Goal: Check status: Check status

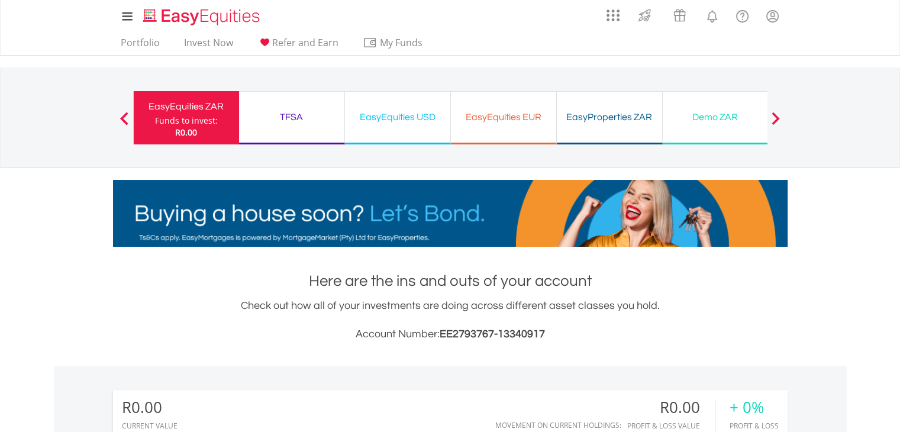
scroll to position [114, 225]
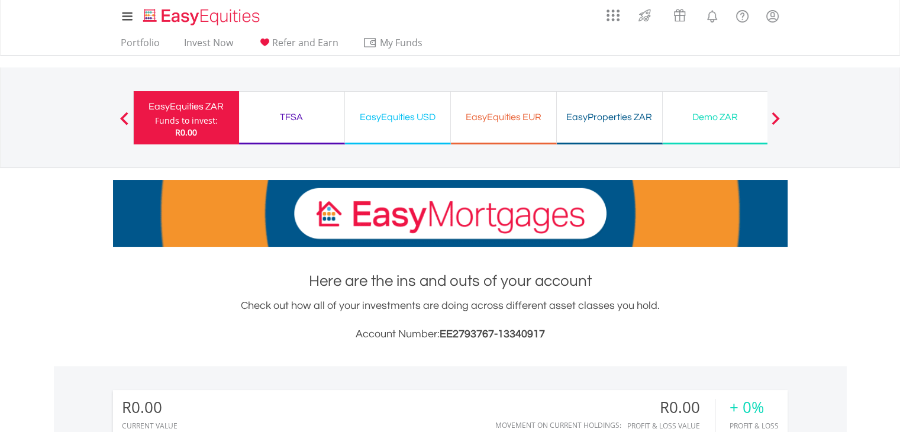
click at [775, 114] on span at bounding box center [775, 118] width 8 height 13
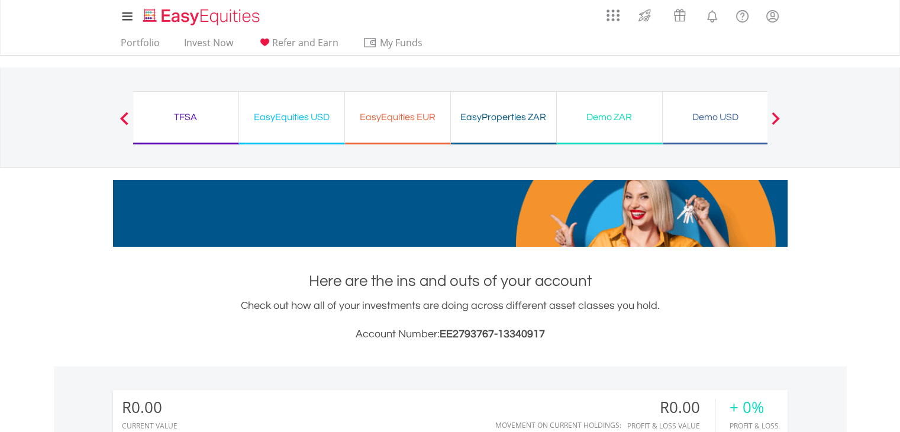
click at [611, 118] on div "Demo ZAR" at bounding box center [609, 117] width 91 height 17
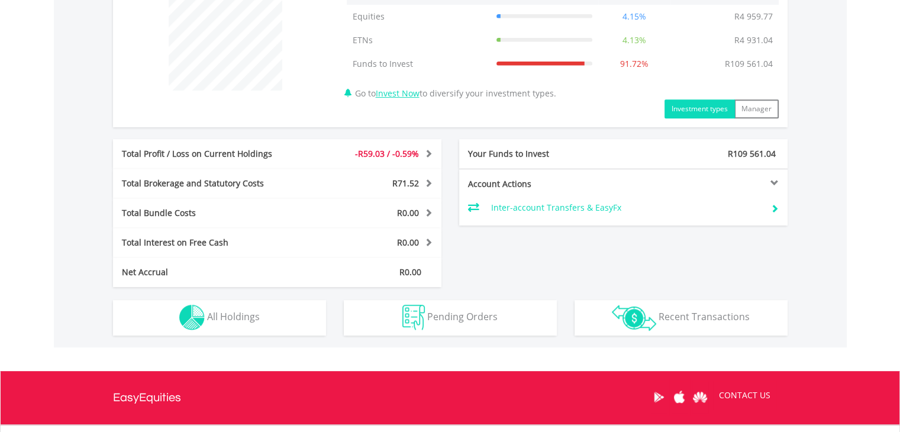
scroll to position [506, 0]
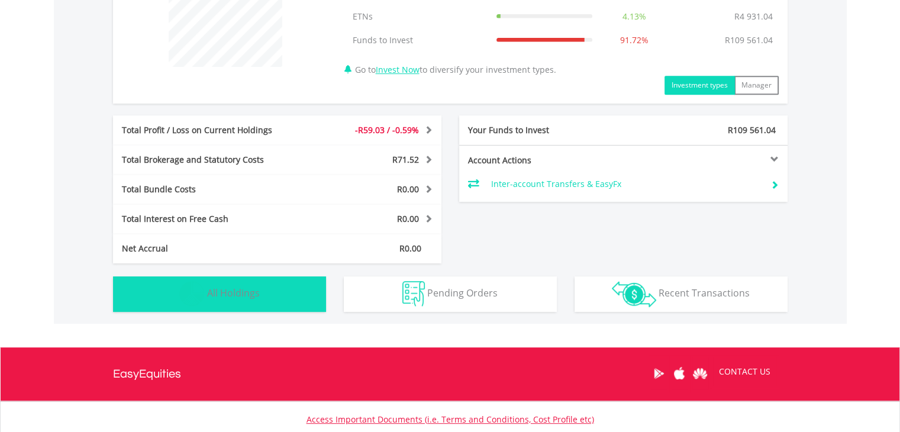
click at [247, 302] on button "Holdings All Holdings" at bounding box center [219, 293] width 213 height 35
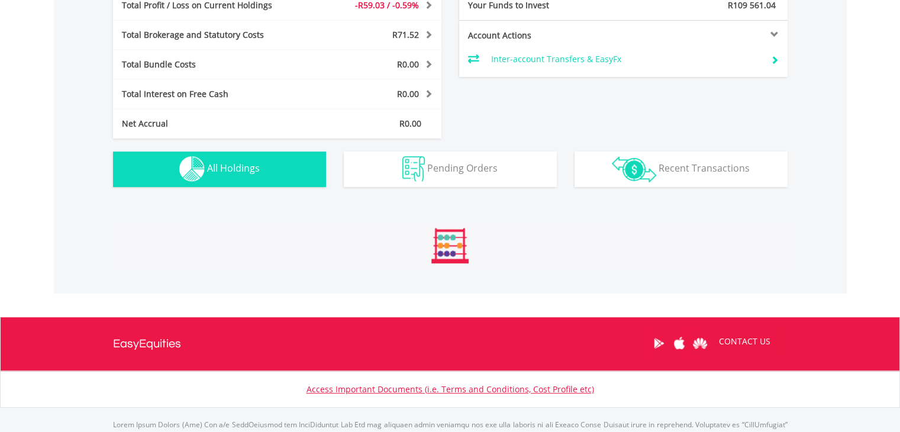
scroll to position [852, 0]
